Goal: Transaction & Acquisition: Purchase product/service

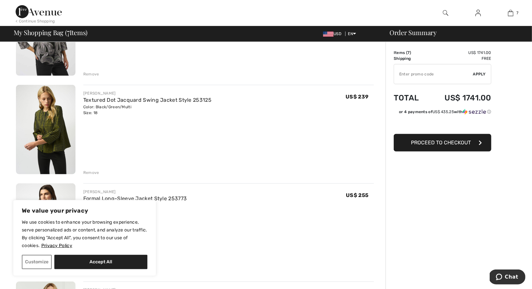
scroll to position [188, 0]
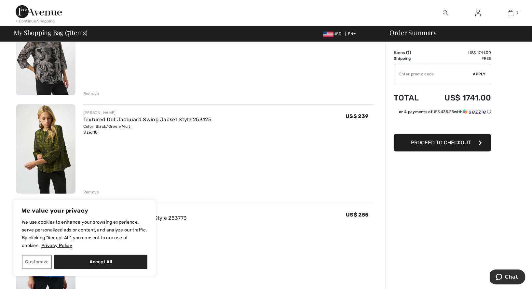
click at [90, 92] on div "Remove" at bounding box center [91, 94] width 16 height 6
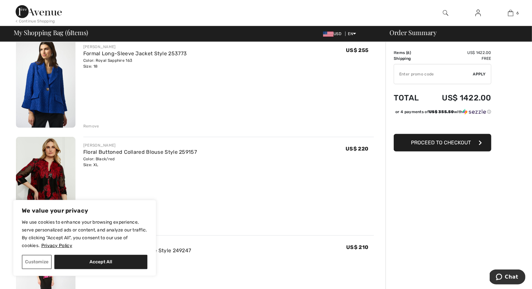
scroll to position [255, 0]
click at [68, 76] on img at bounding box center [46, 83] width 60 height 90
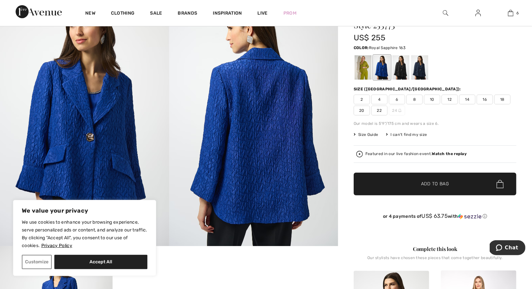
scroll to position [46, 0]
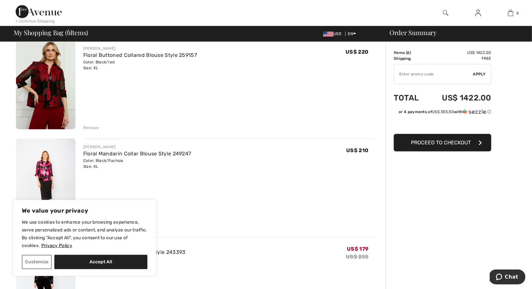
scroll to position [348, 0]
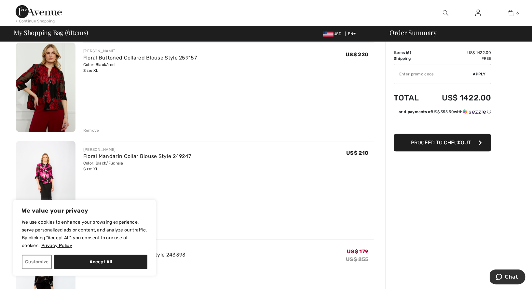
click at [48, 100] on img at bounding box center [46, 88] width 60 height 90
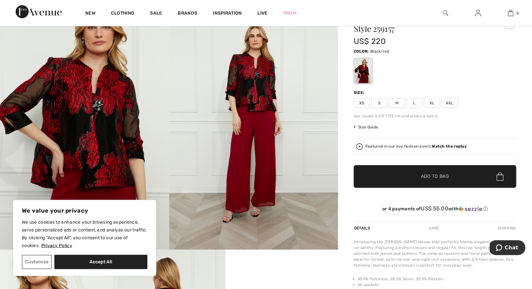
scroll to position [40, 0]
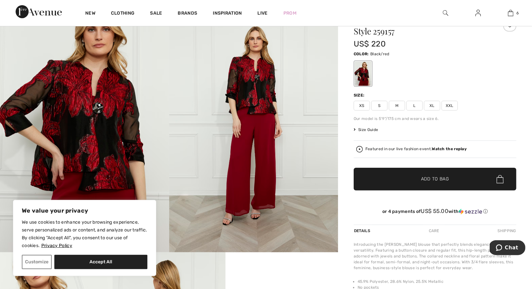
click at [126, 123] on img at bounding box center [84, 126] width 169 height 254
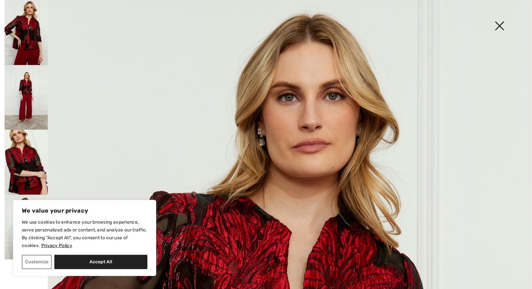
scroll to position [0, 0]
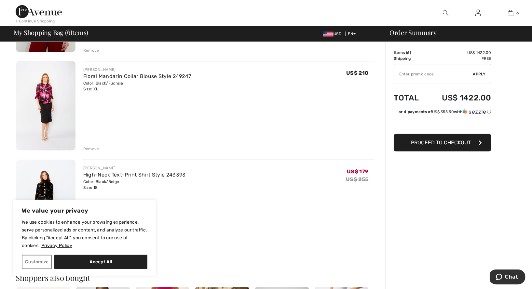
scroll to position [432, 0]
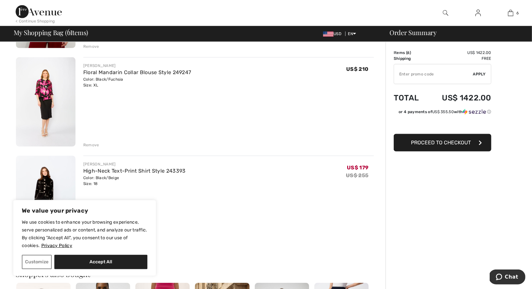
click at [47, 97] on img at bounding box center [46, 102] width 60 height 90
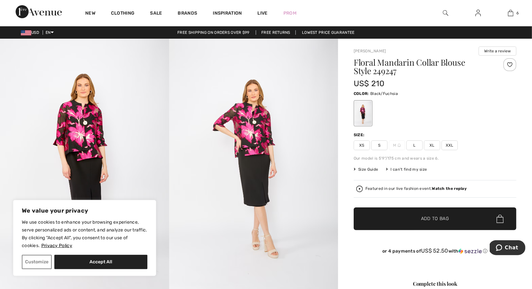
click at [84, 138] on img at bounding box center [84, 166] width 169 height 254
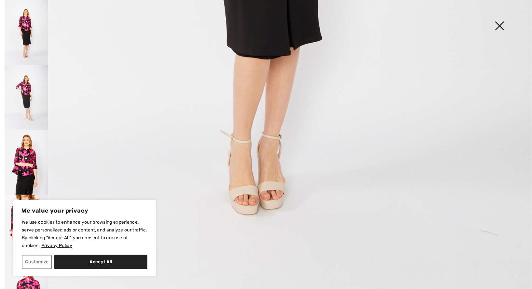
scroll to position [485, 0]
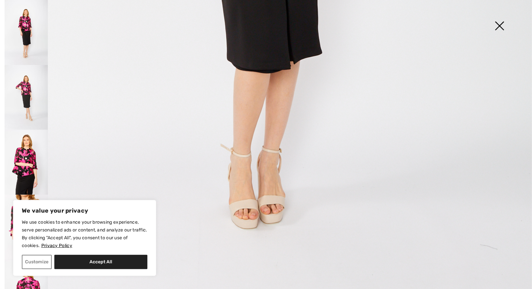
click at [37, 195] on img at bounding box center [26, 227] width 43 height 65
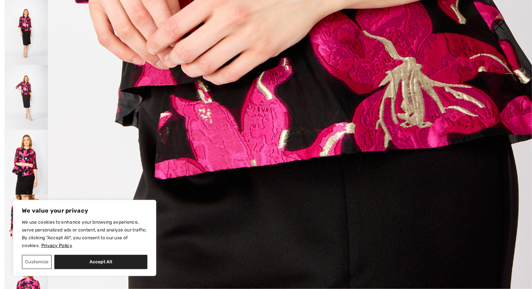
scroll to position [509, 0]
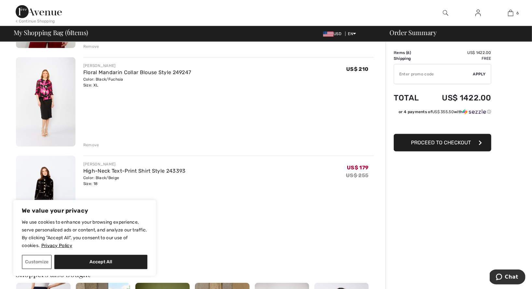
click at [54, 179] on img at bounding box center [46, 201] width 60 height 90
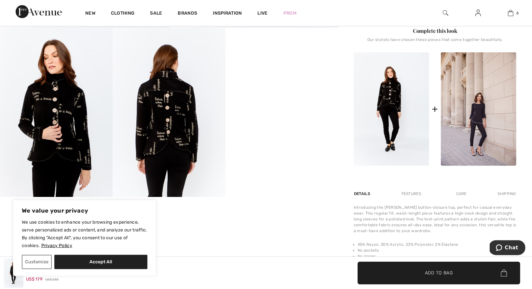
scroll to position [263, 0]
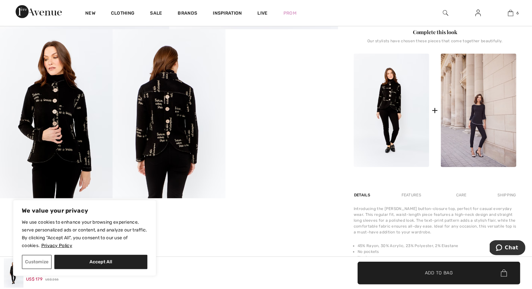
click at [162, 110] on img at bounding box center [169, 113] width 113 height 169
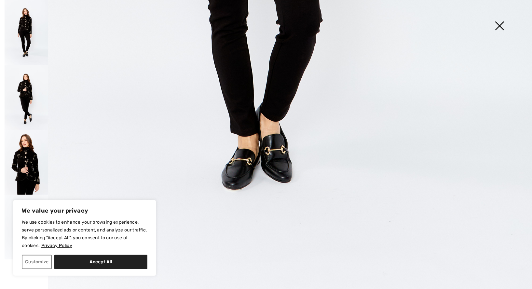
scroll to position [509, 0]
click at [501, 22] on img at bounding box center [499, 27] width 33 height 34
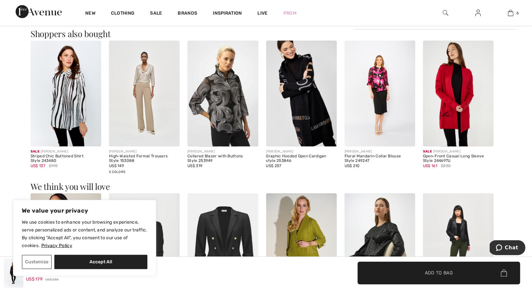
scroll to position [591, 0]
click at [235, 107] on img at bounding box center [222, 94] width 71 height 106
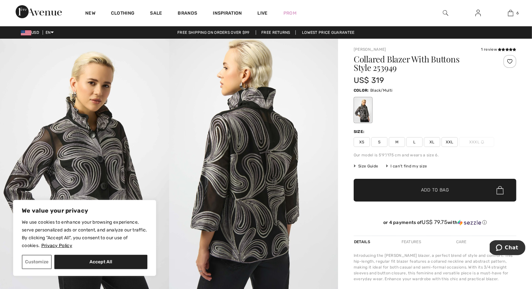
click at [97, 197] on img at bounding box center [84, 166] width 169 height 254
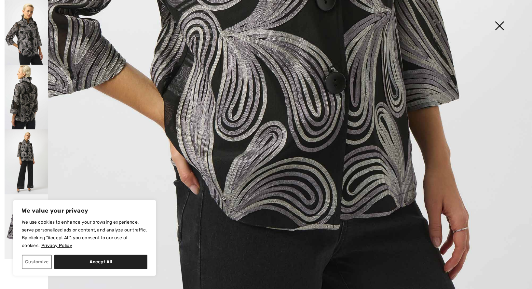
scroll to position [465, 0]
click at [32, 101] on img at bounding box center [26, 97] width 43 height 65
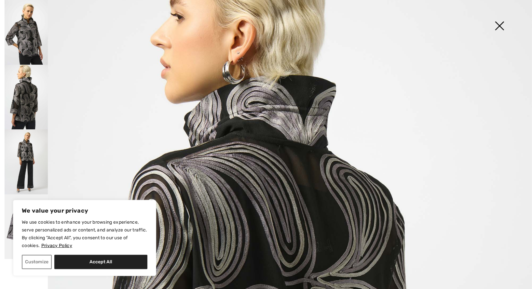
scroll to position [74, 0]
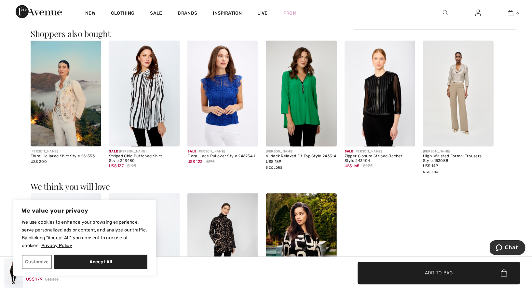
click at [300, 118] on img at bounding box center [301, 94] width 71 height 106
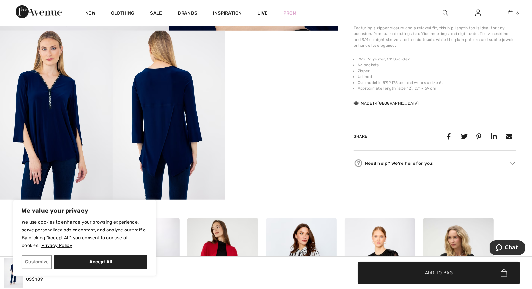
scroll to position [264, 0]
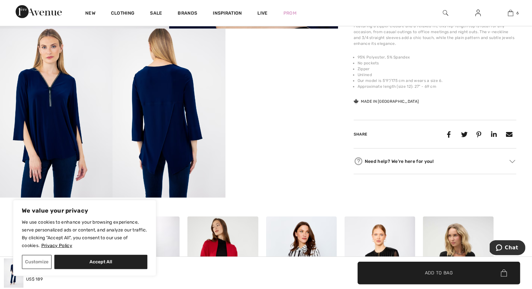
click at [272, 85] on video "Your browser does not support the video tag." at bounding box center [282, 57] width 113 height 56
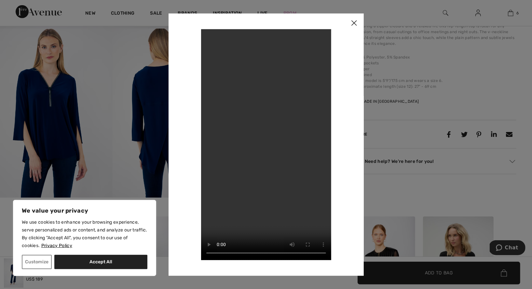
click at [353, 21] on img at bounding box center [354, 23] width 20 height 20
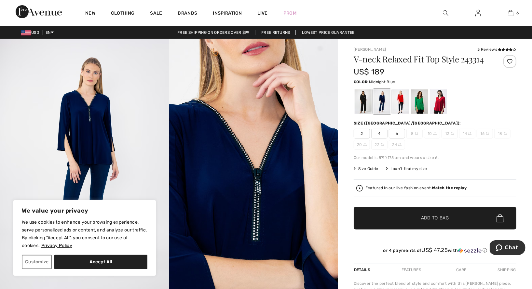
scroll to position [0, 0]
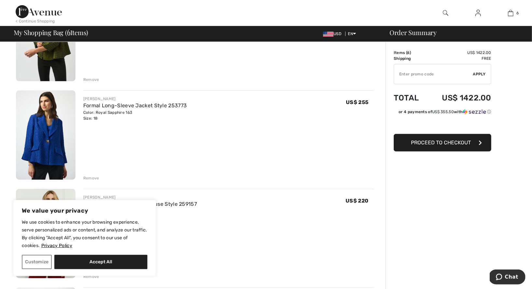
scroll to position [201, 0]
click at [92, 177] on div "Remove" at bounding box center [91, 179] width 16 height 6
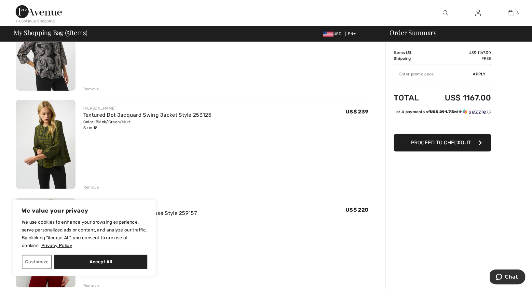
scroll to position [88, 0]
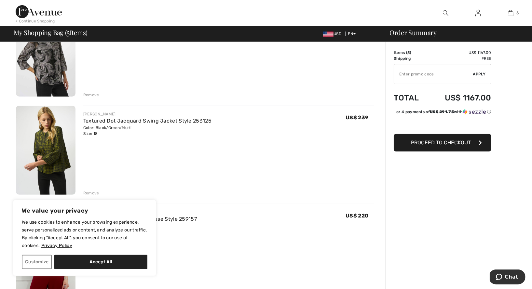
click at [45, 141] on img at bounding box center [46, 151] width 60 height 90
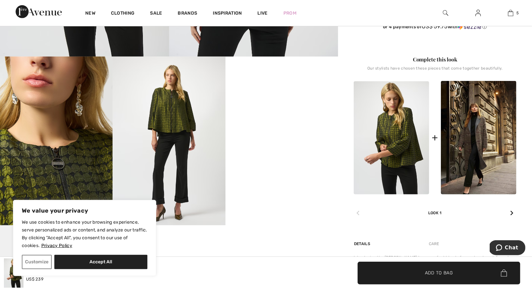
scroll to position [236, 0]
click at [86, 166] on img at bounding box center [56, 141] width 113 height 169
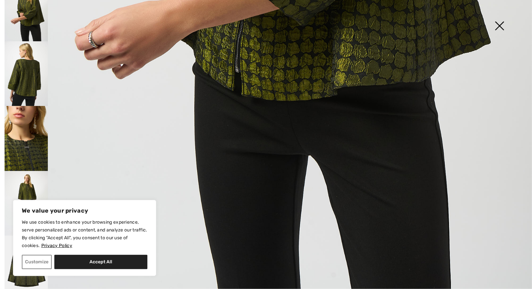
scroll to position [23, 0]
click at [29, 75] on img at bounding box center [26, 74] width 43 height 65
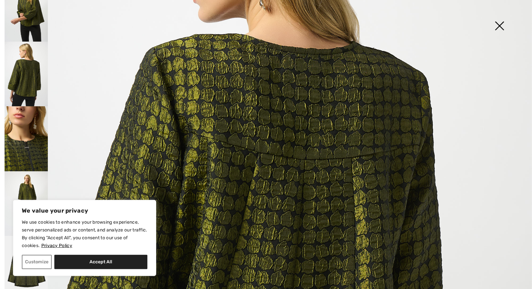
scroll to position [133, 0]
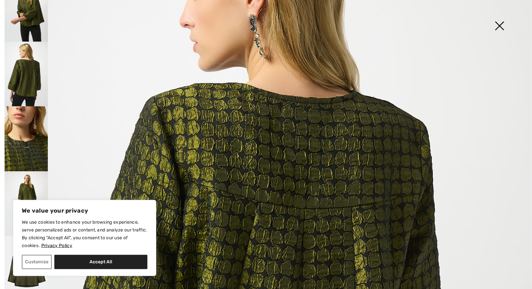
click at [500, 23] on img at bounding box center [499, 27] width 33 height 34
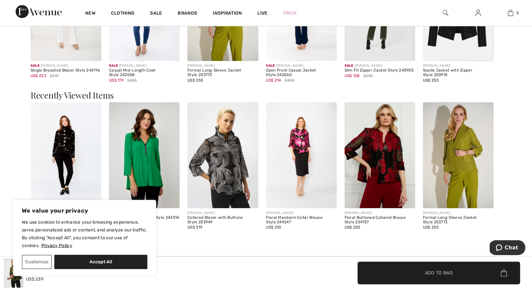
scroll to position [860, 0]
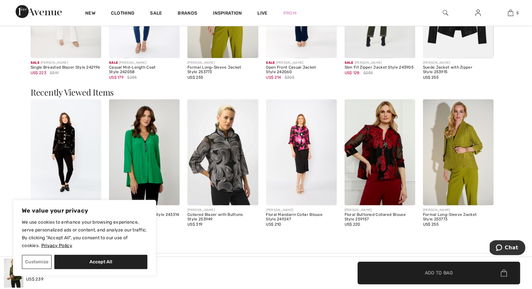
click at [394, 165] on img at bounding box center [380, 153] width 71 height 106
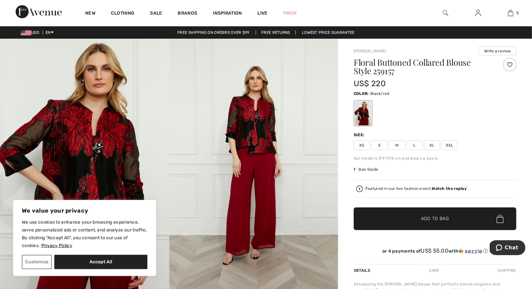
click at [261, 138] on img at bounding box center [253, 166] width 169 height 254
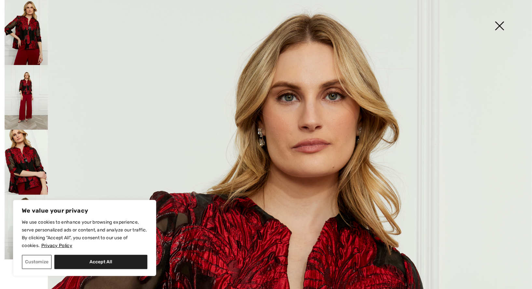
scroll to position [0, 0]
click at [501, 29] on img at bounding box center [499, 27] width 33 height 34
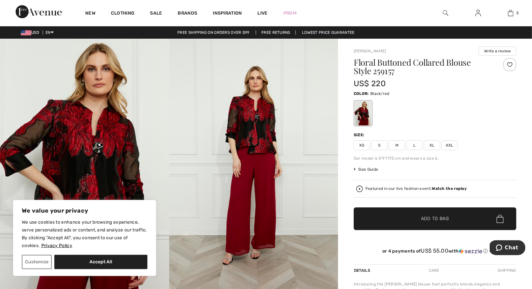
scroll to position [0, 0]
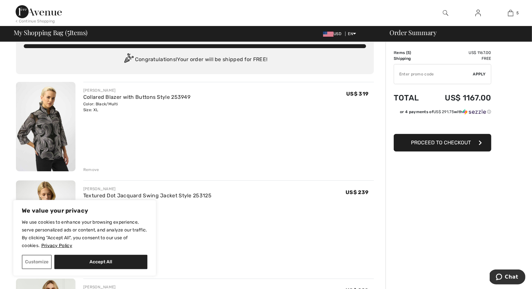
scroll to position [14, 0]
click at [58, 118] on img at bounding box center [46, 127] width 60 height 90
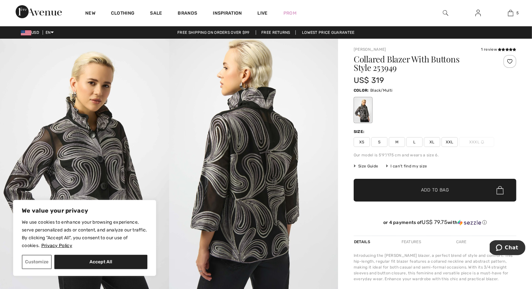
click at [119, 150] on img at bounding box center [84, 166] width 169 height 254
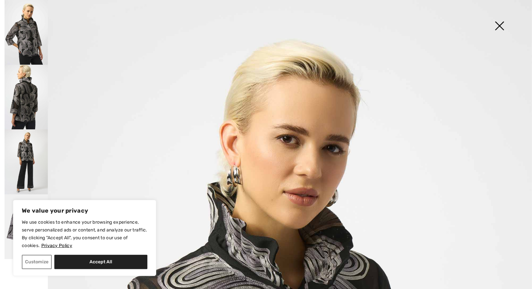
click at [500, 27] on img at bounding box center [499, 27] width 33 height 34
